Goal: Task Accomplishment & Management: Use online tool/utility

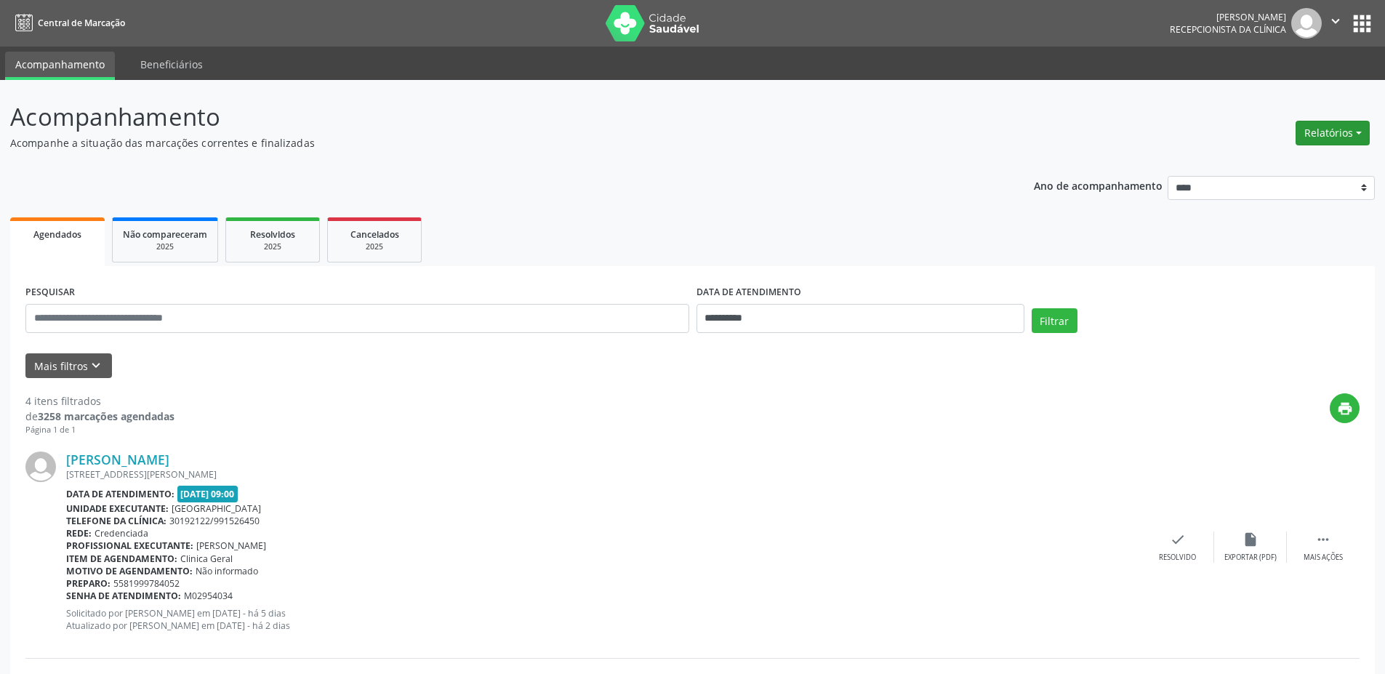
click at [1336, 129] on button "Relatórios" at bounding box center [1332, 133] width 74 height 25
click at [1263, 163] on link "Agendamentos" at bounding box center [1292, 164] width 156 height 20
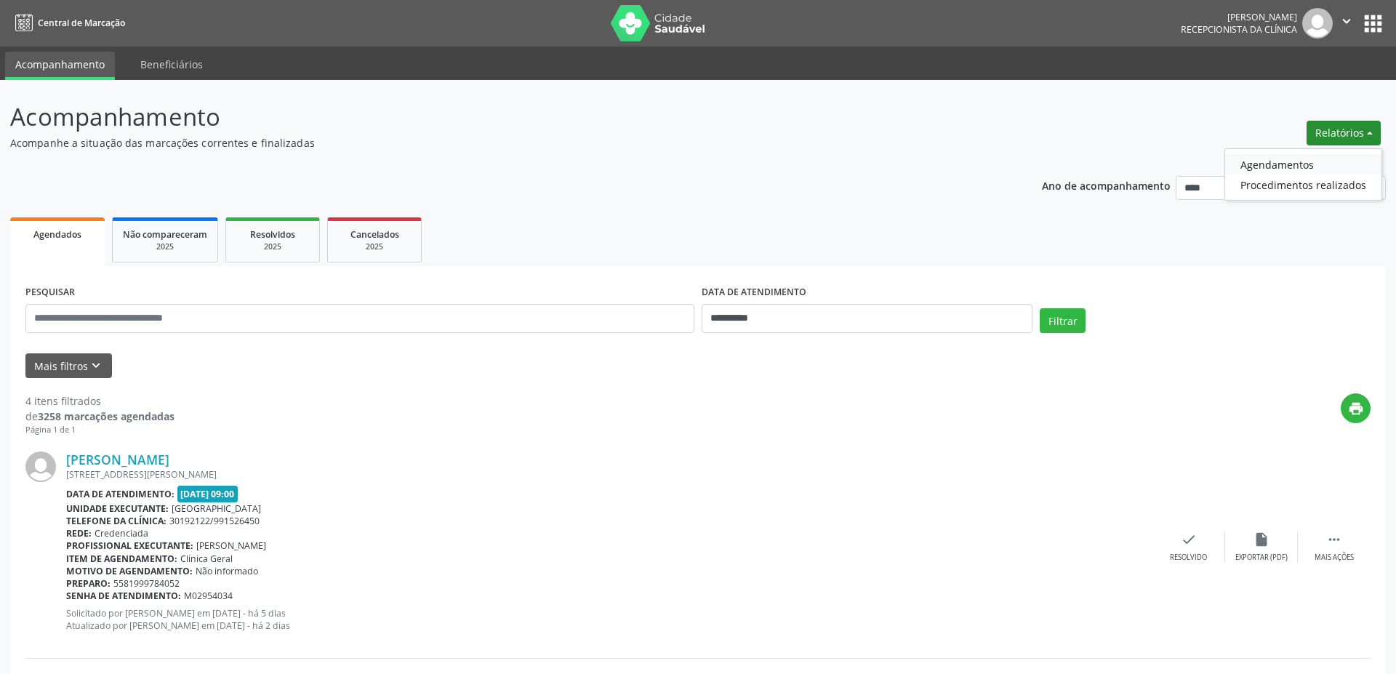
select select "*"
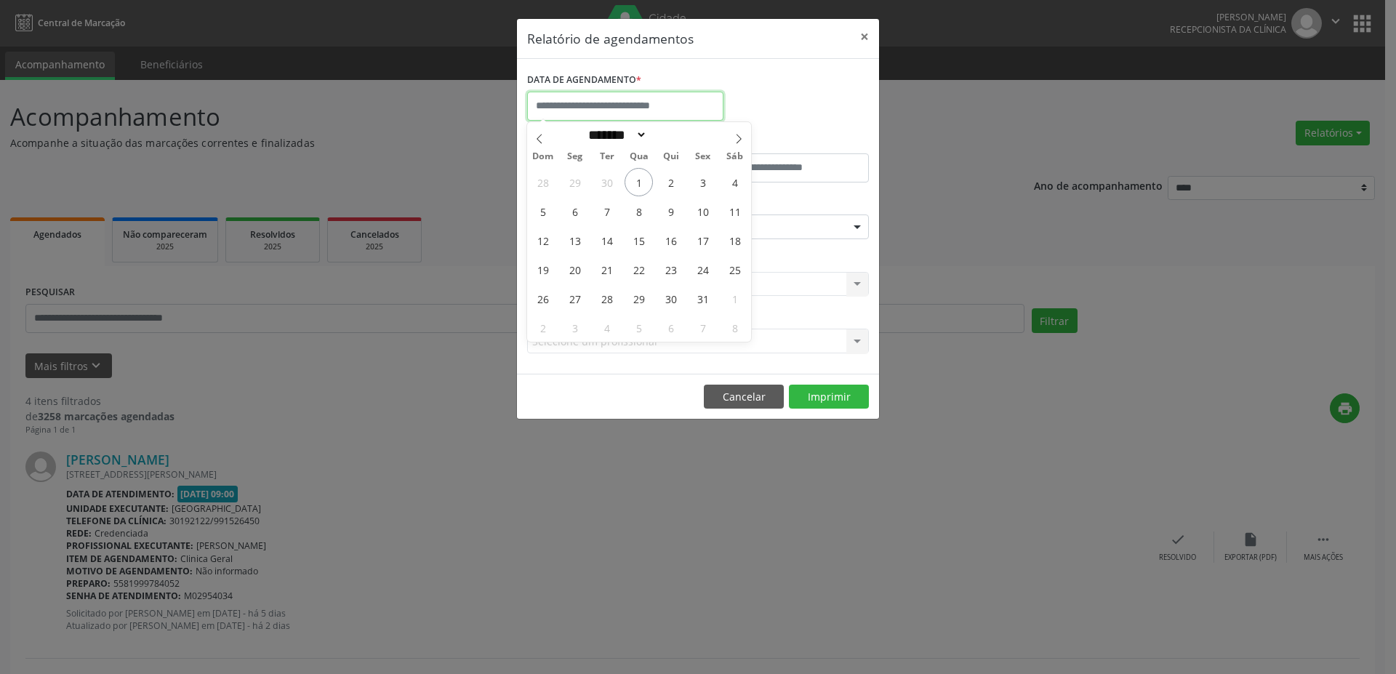
click at [625, 109] on input "text" at bounding box center [625, 106] width 196 height 29
click at [669, 181] on span "2" at bounding box center [670, 182] width 28 height 28
type input "**********"
click at [673, 174] on span "2" at bounding box center [670, 182] width 28 height 28
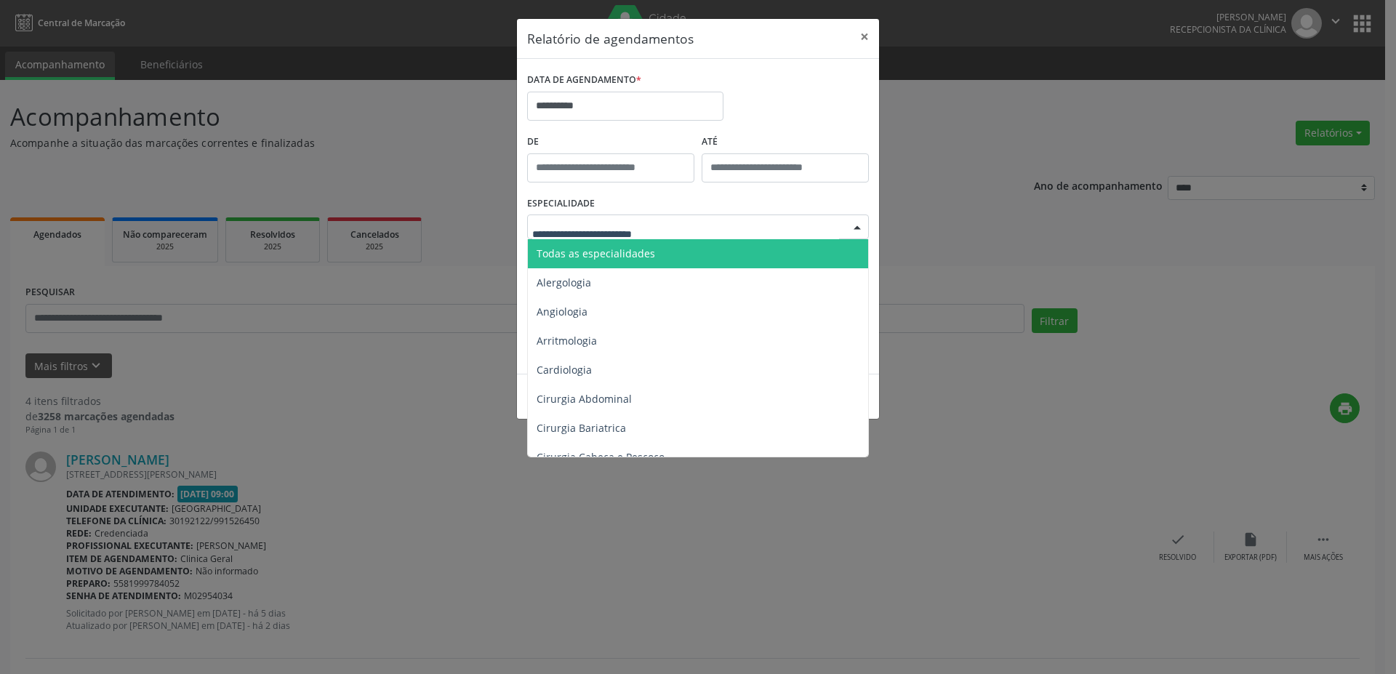
click at [715, 226] on div at bounding box center [698, 226] width 342 height 25
click at [701, 249] on span "Todas as especialidades" at bounding box center [699, 253] width 342 height 29
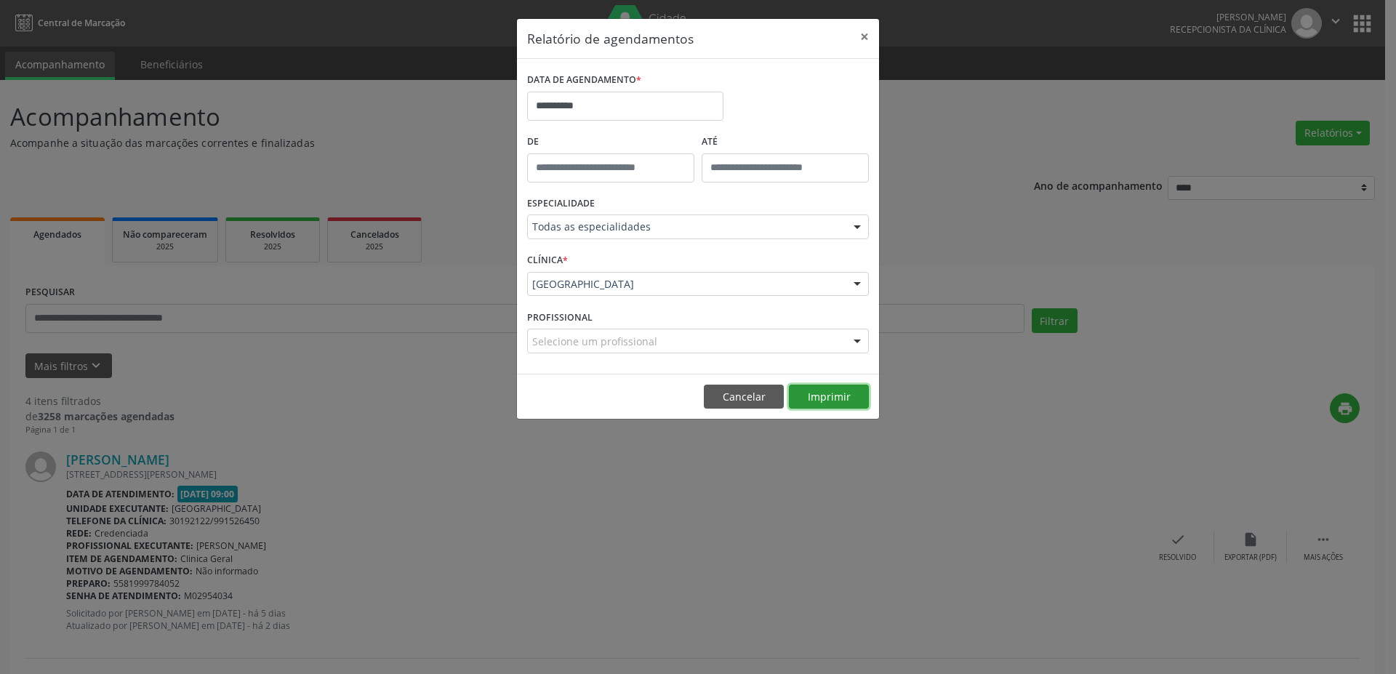
click at [824, 387] on button "Imprimir" at bounding box center [829, 397] width 80 height 25
